Goal: Task Accomplishment & Management: Manage account settings

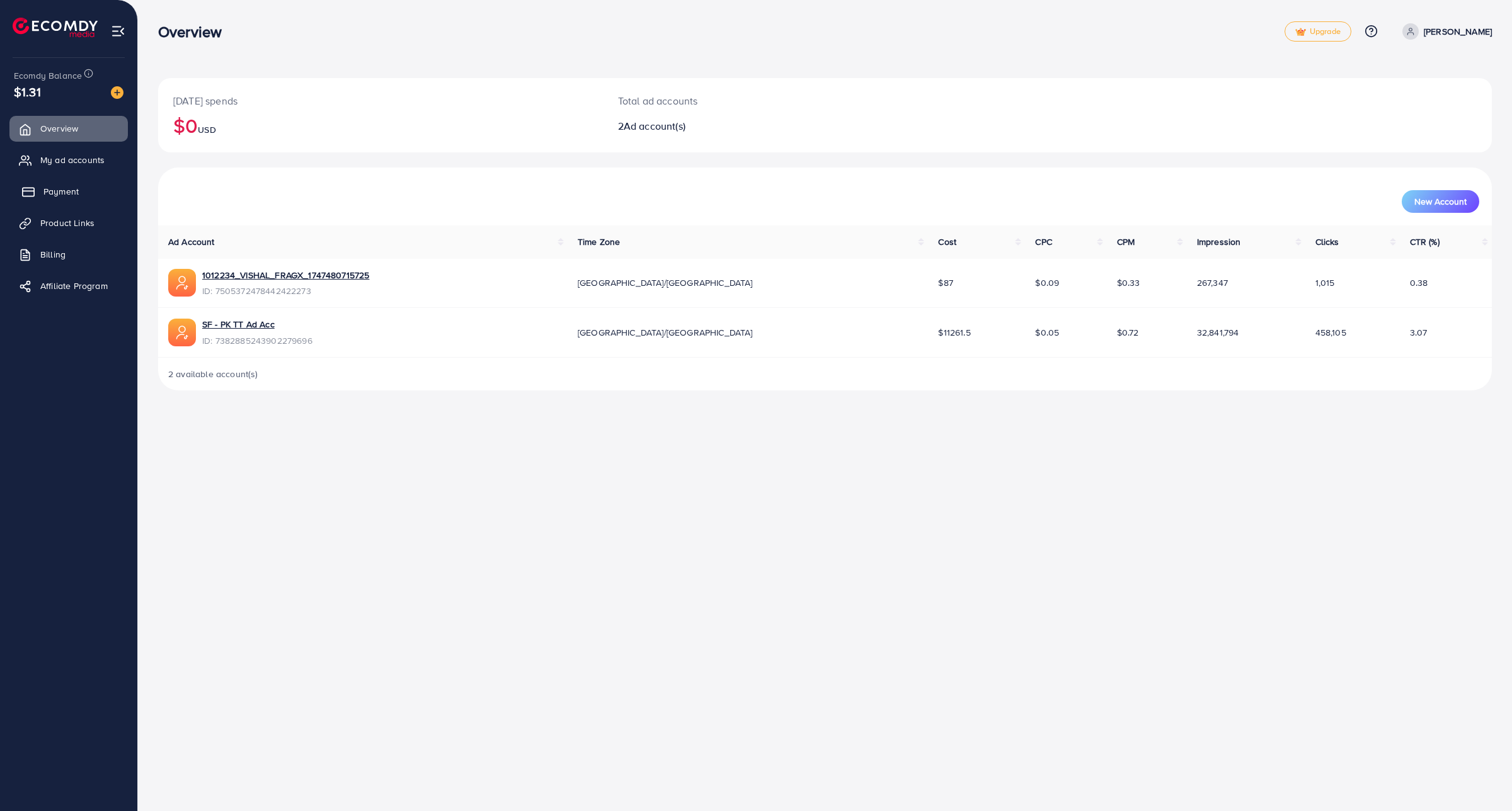
click at [55, 179] on link "Payment" at bounding box center [69, 191] width 119 height 25
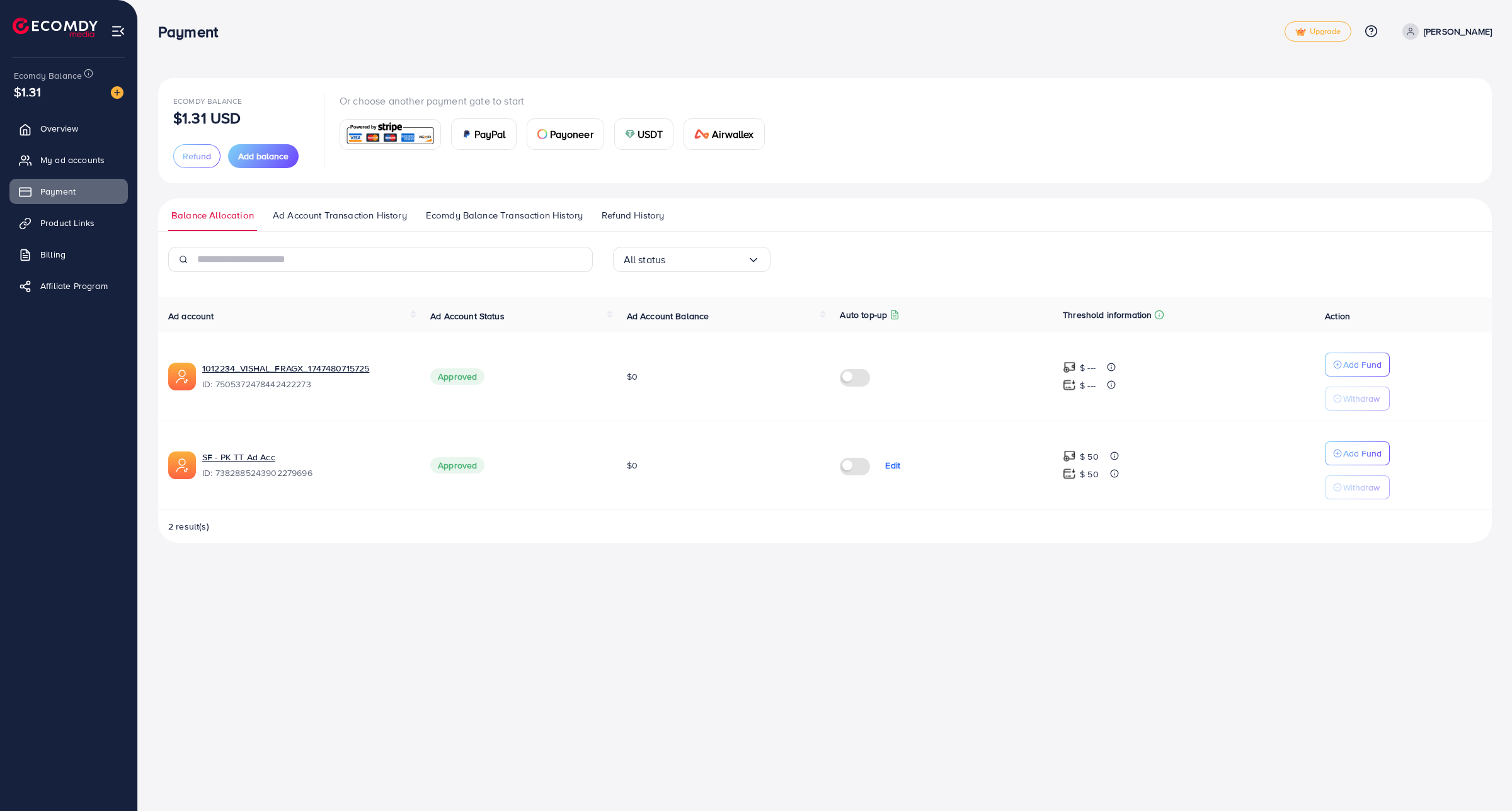
click at [847, 473] on label at bounding box center [858, 465] width 35 height 14
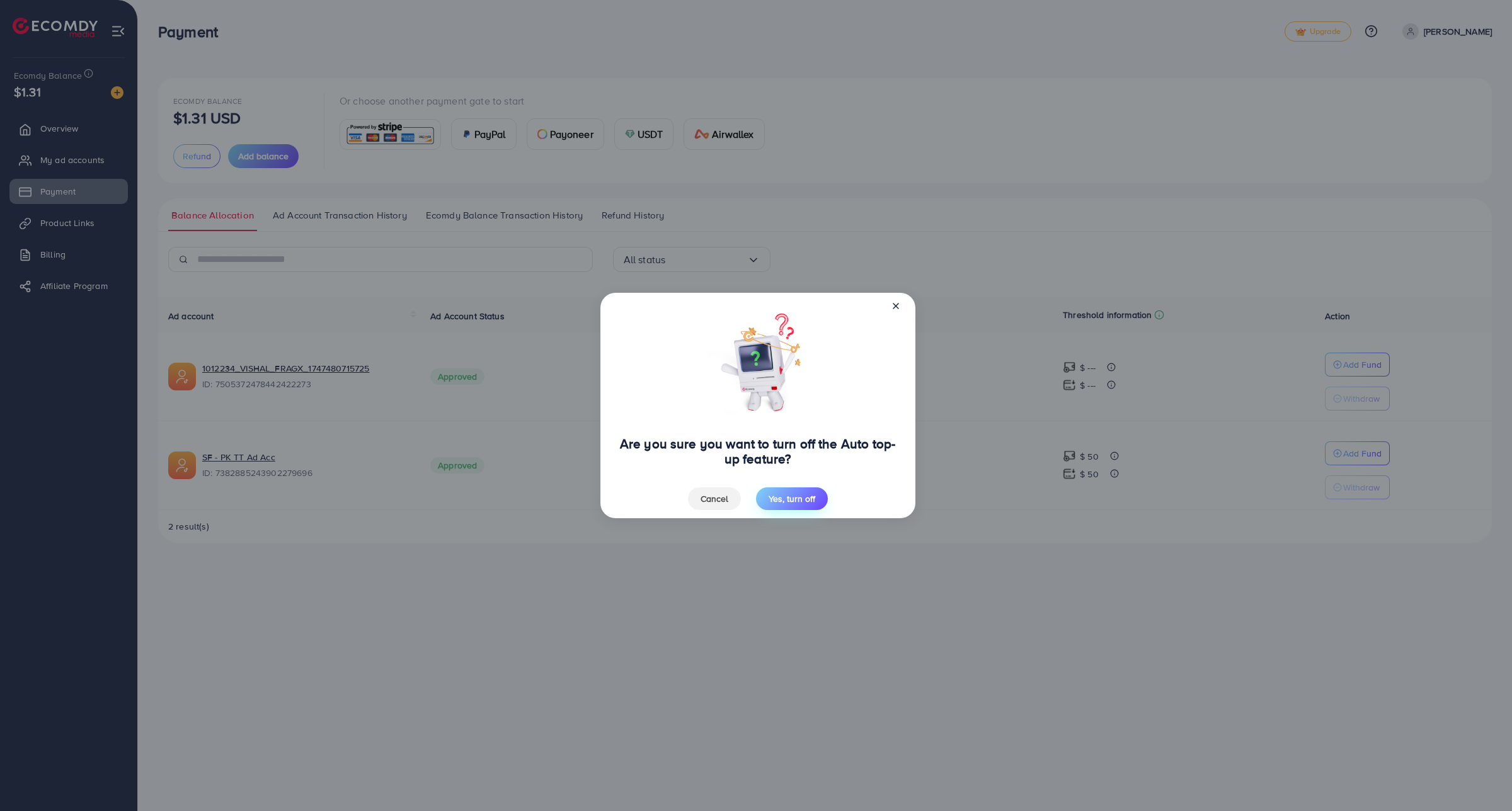
click at [797, 493] on span "Yes, turn off" at bounding box center [792, 499] width 46 height 12
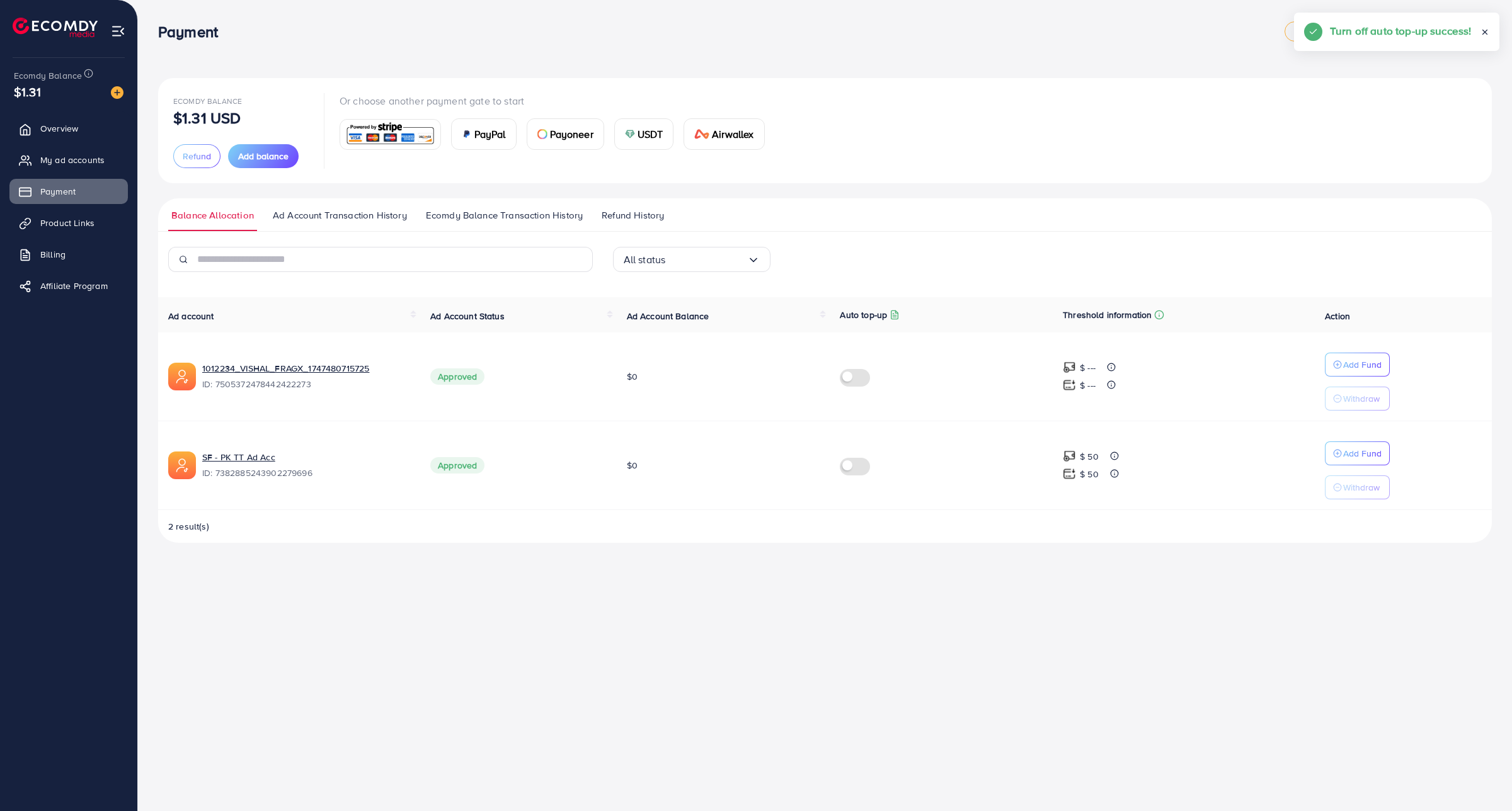
click at [293, 219] on span "Ad Account Transaction History" at bounding box center [340, 216] width 134 height 14
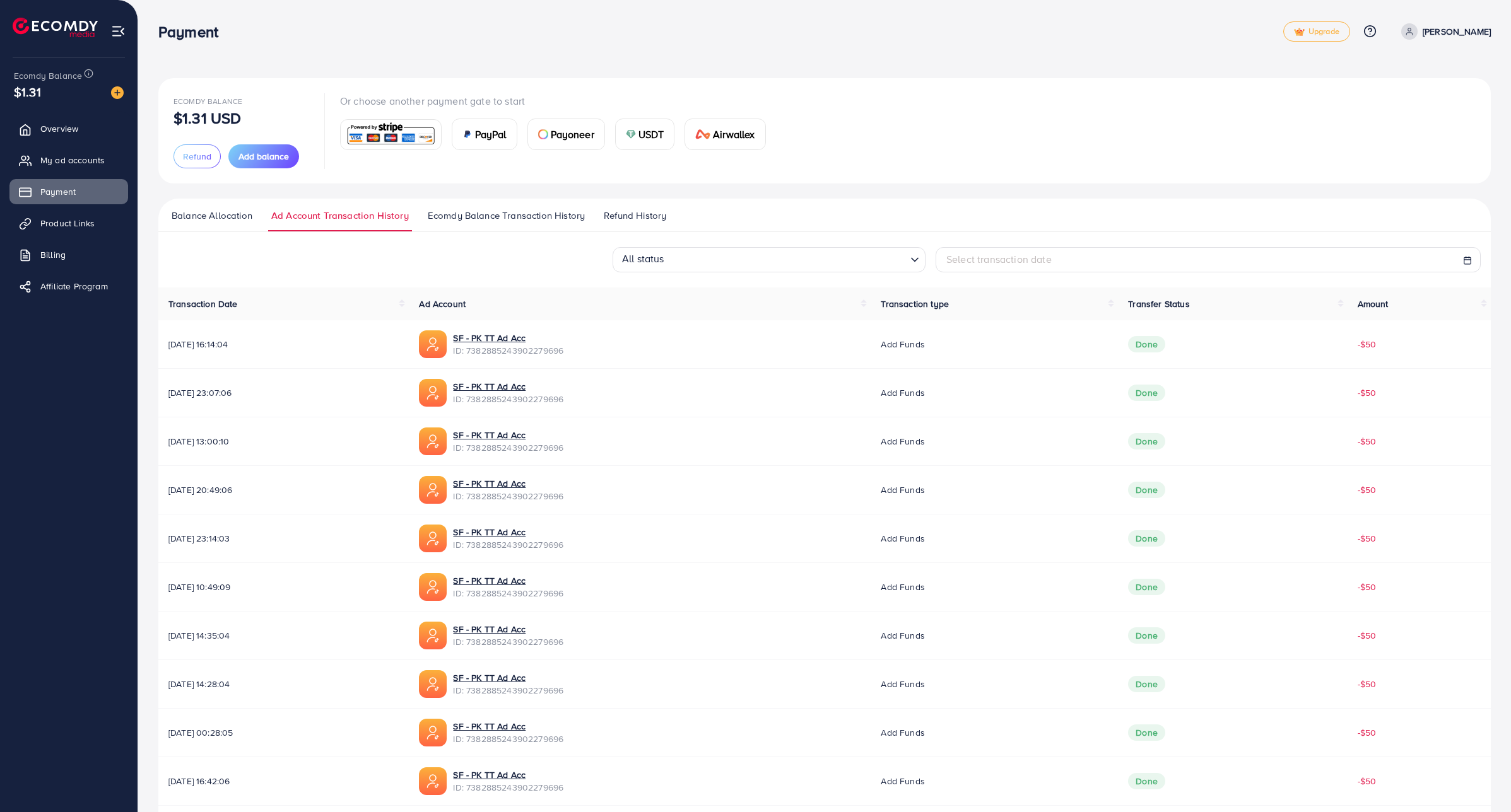
click at [234, 221] on span "Balance Allocation" at bounding box center [212, 216] width 81 height 14
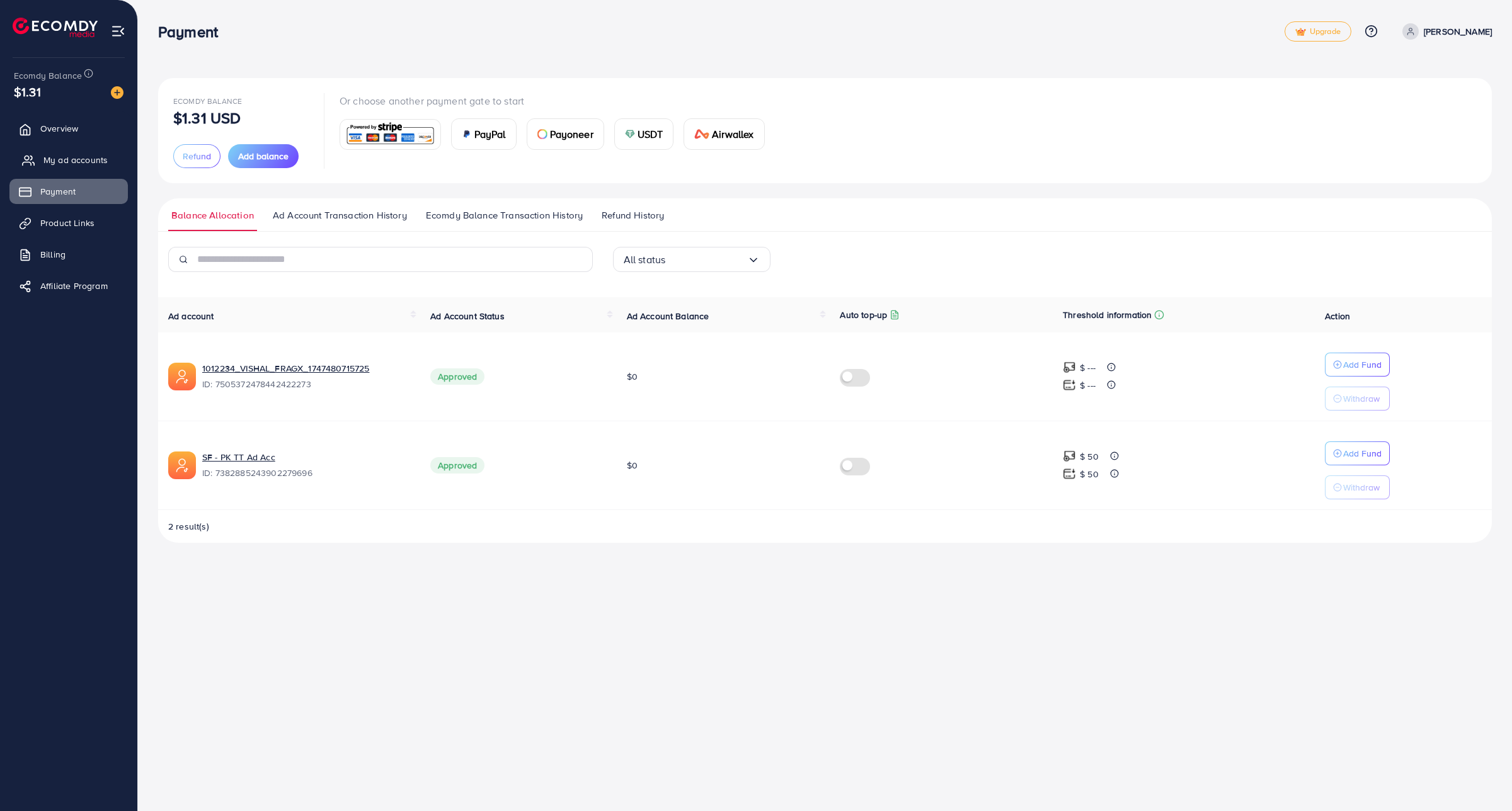
click at [76, 154] on span "My ad accounts" at bounding box center [76, 160] width 64 height 12
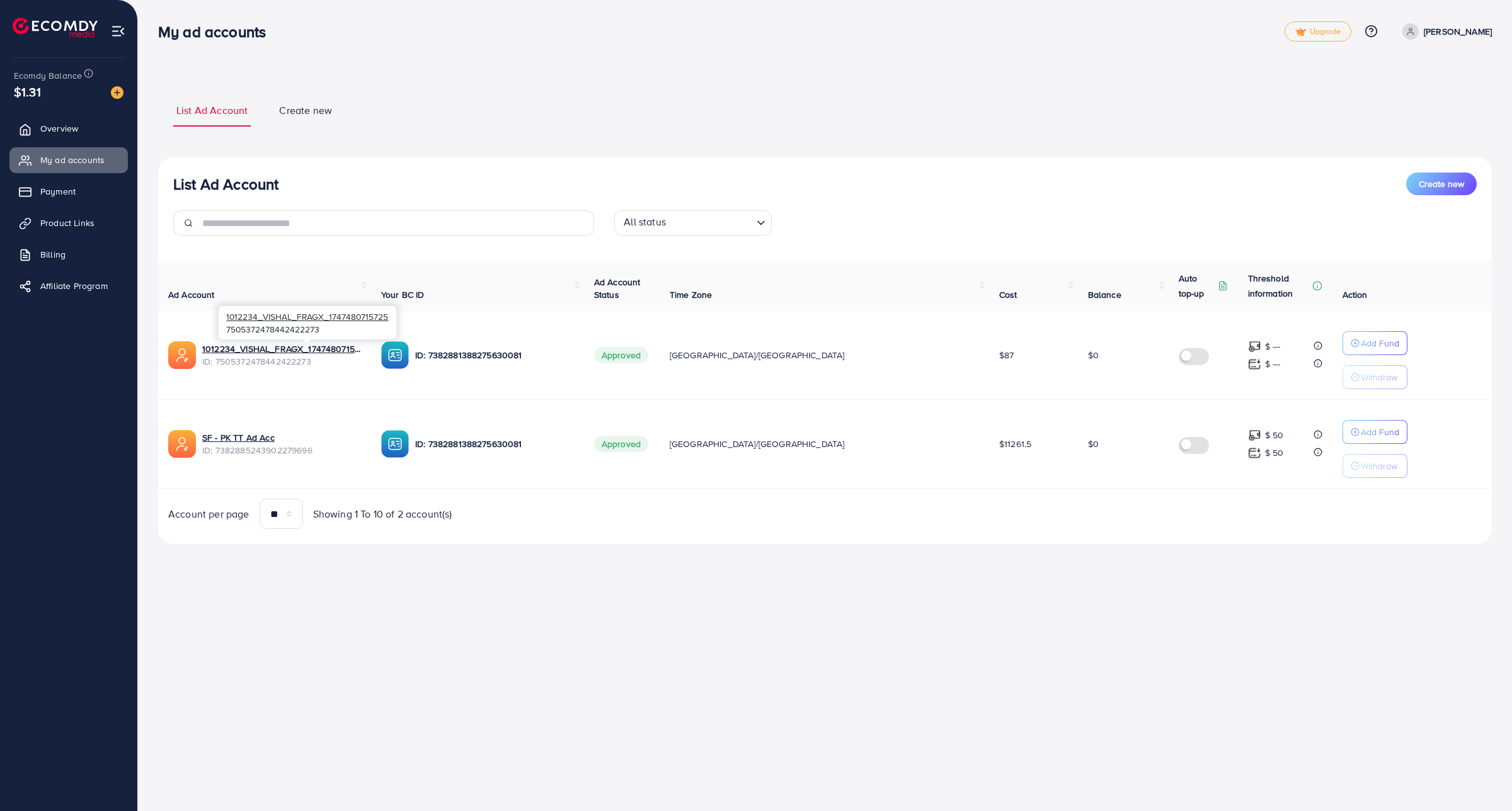
drag, startPoint x: 300, startPoint y: 346, endPoint x: 276, endPoint y: 358, distance: 26.8
click at [276, 358] on span "ID: 7505372478442422273" at bounding box center [281, 362] width 159 height 12
click at [271, 354] on link "1012234_VISHAL_FRAGX_1747480715725" at bounding box center [281, 349] width 159 height 12
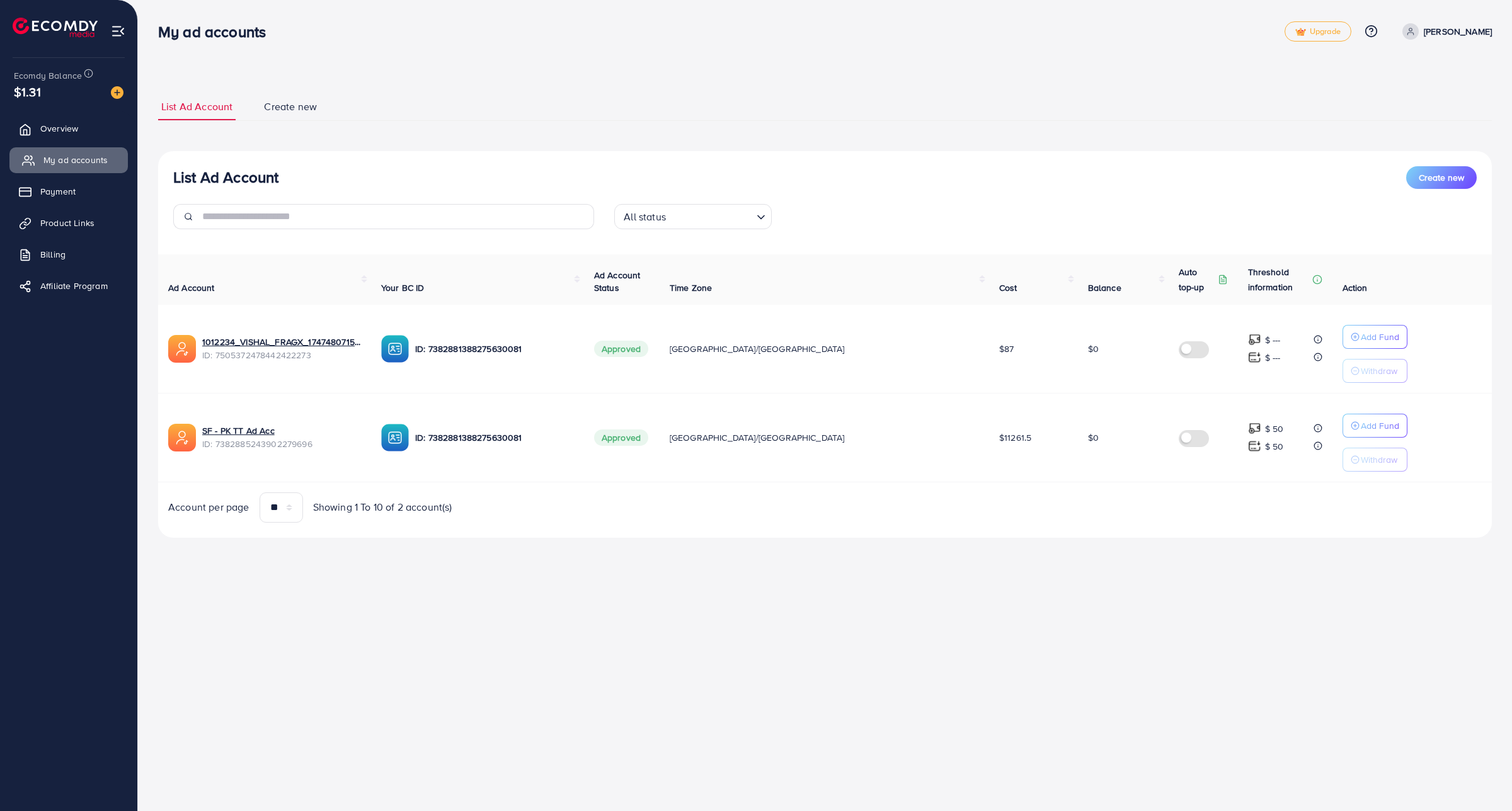
click at [76, 162] on span "My ad accounts" at bounding box center [76, 160] width 64 height 12
